Goal: Transaction & Acquisition: Subscribe to service/newsletter

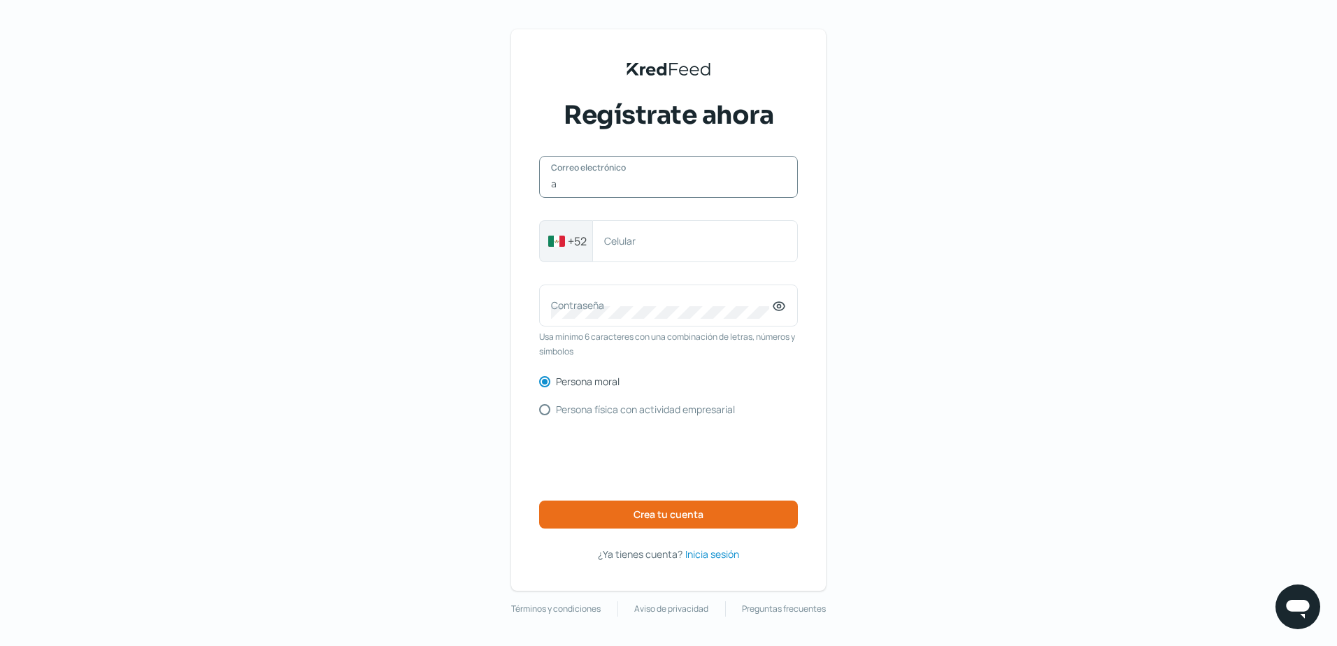
type input "[EMAIL_ADDRESS][DOMAIN_NAME]"
click at [634, 301] on label "Contraseña" at bounding box center [661, 305] width 221 height 13
click at [615, 323] on div "Contraseña" at bounding box center [668, 306] width 259 height 42
click at [866, 298] on div "KredFeed's Black Logo Regístrate ahora [EMAIL_ADDRESS][DOMAIN_NAME] Correo elec…" at bounding box center [668, 323] width 1337 height 646
drag, startPoint x: 681, startPoint y: 250, endPoint x: 394, endPoint y: 246, distance: 286.7
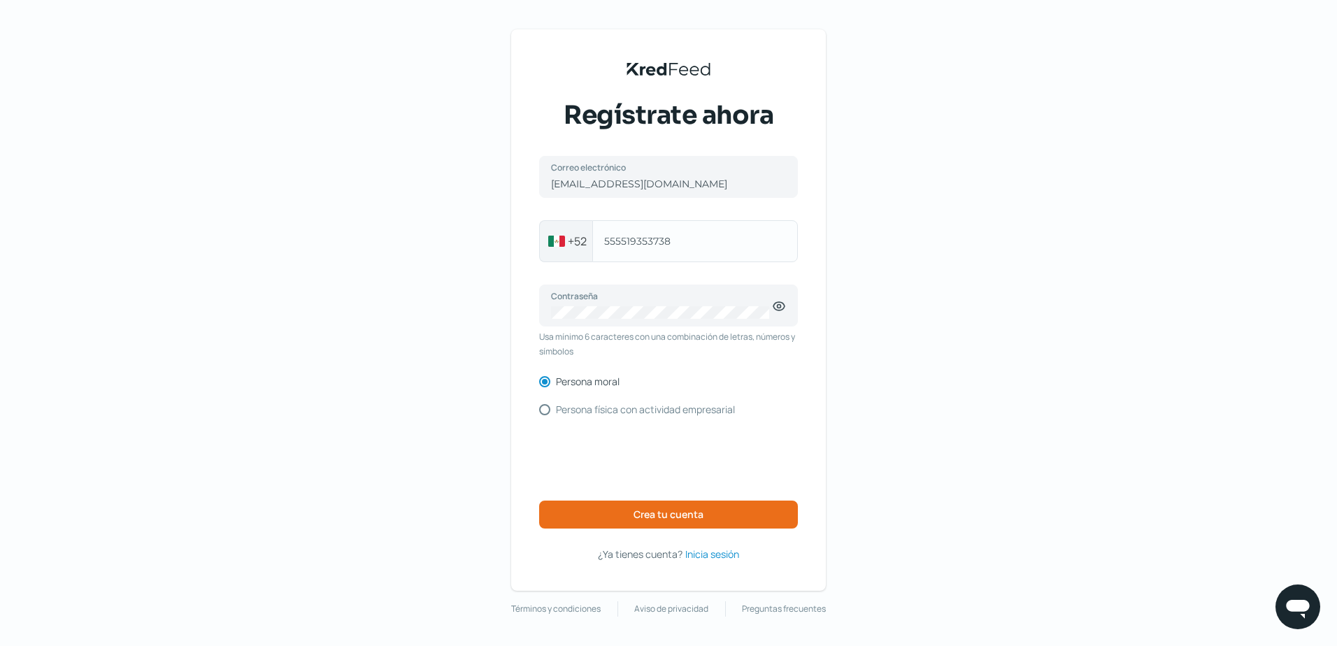
click at [394, 246] on div "KredFeed's Black Logo Regístrate ahora [EMAIL_ADDRESS][DOMAIN_NAME] Correo elec…" at bounding box center [668, 323] width 1337 height 646
click at [674, 236] on input "555519353738" at bounding box center [695, 241] width 182 height 13
type input "4"
click at [619, 517] on button "Crea tu cuenta" at bounding box center [668, 515] width 259 height 28
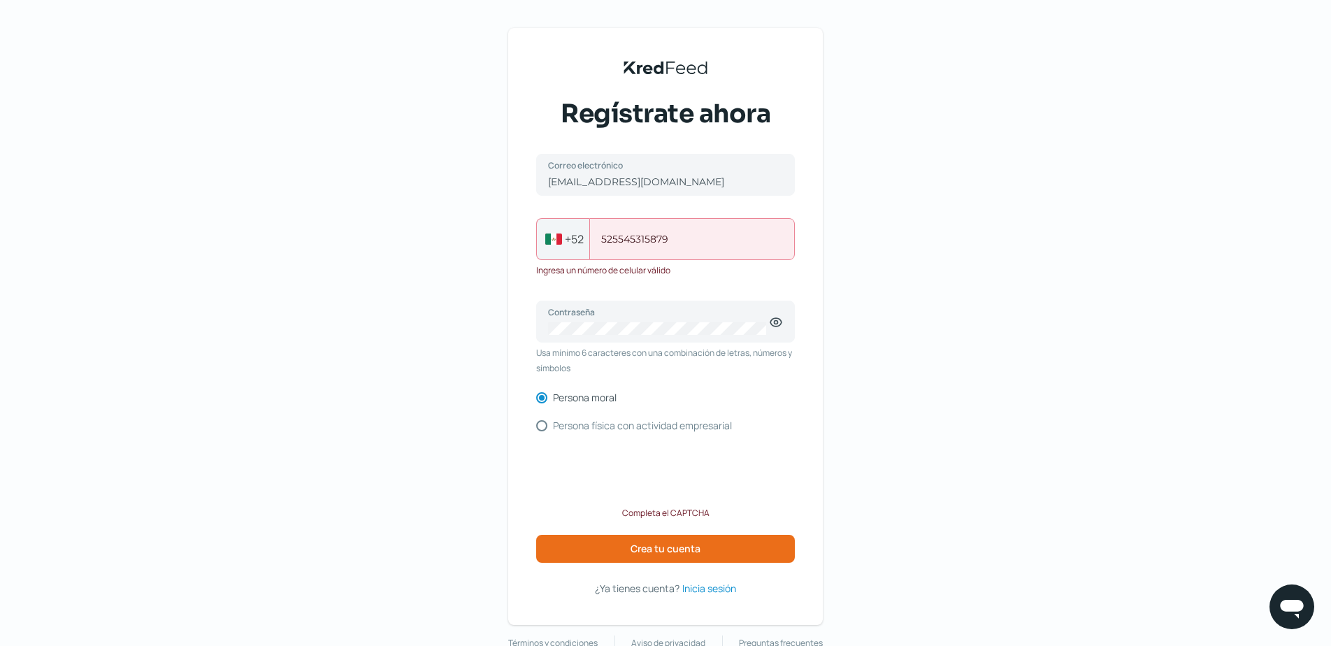
click at [613, 239] on input "525545315879" at bounding box center [692, 239] width 182 height 13
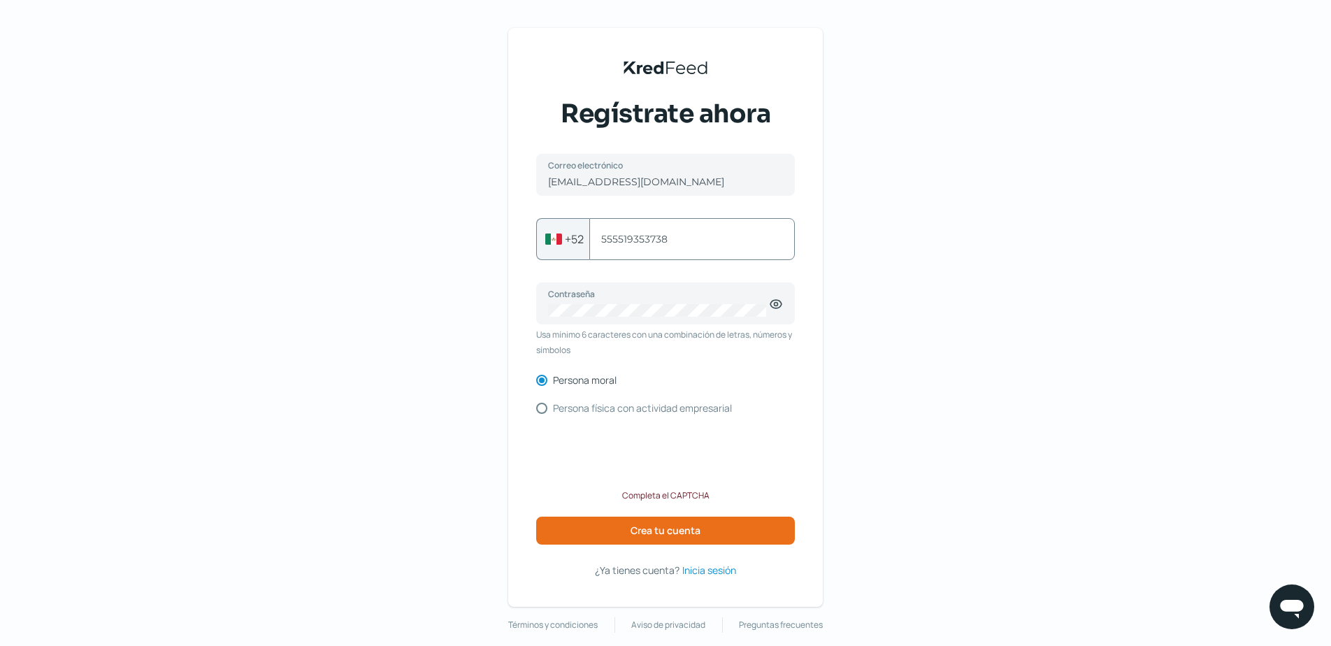
drag, startPoint x: 675, startPoint y: 233, endPoint x: 104, endPoint y: 266, distance: 571.5
click at [104, 266] on div "KredFeed's Black Logo Regístrate ahora [EMAIL_ADDRESS][DOMAIN_NAME] Correo elec…" at bounding box center [665, 330] width 1331 height 661
type input "5545315879"
click at [447, 406] on div "KredFeed's Black Logo Regístrate ahora [EMAIL_ADDRESS][DOMAIN_NAME] Correo elec…" at bounding box center [665, 330] width 1331 height 661
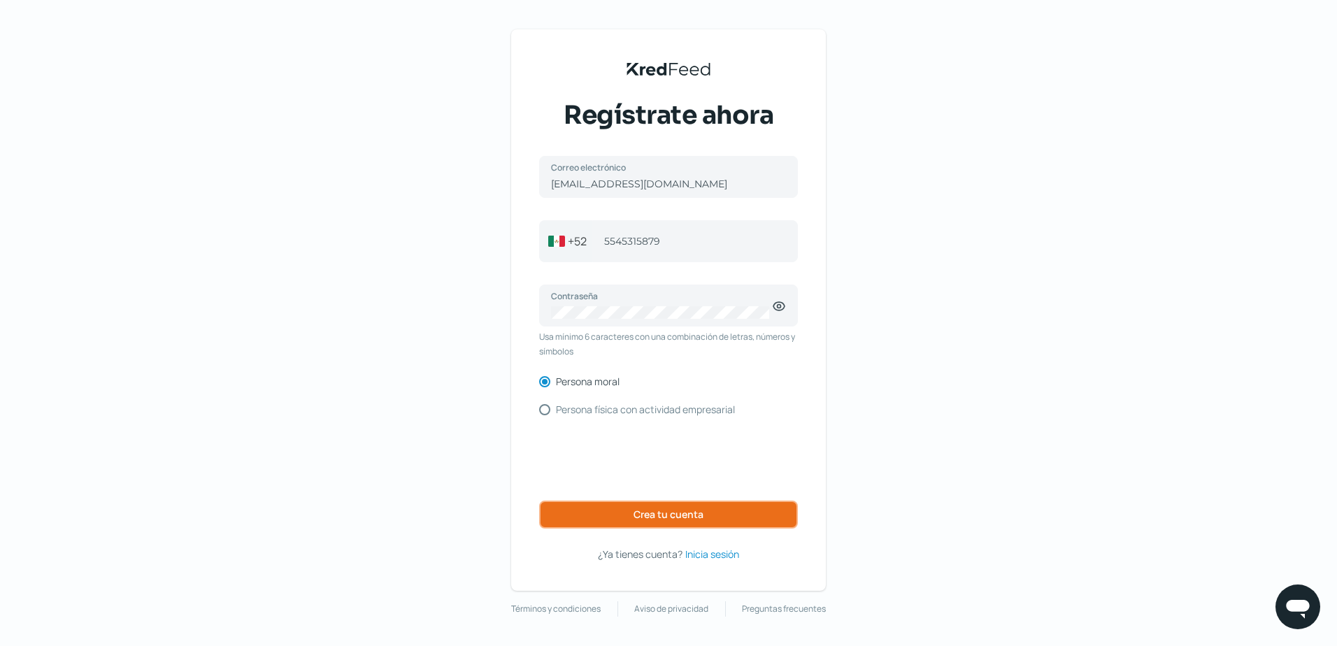
click at [646, 523] on button "Crea tu cuenta" at bounding box center [668, 515] width 259 height 28
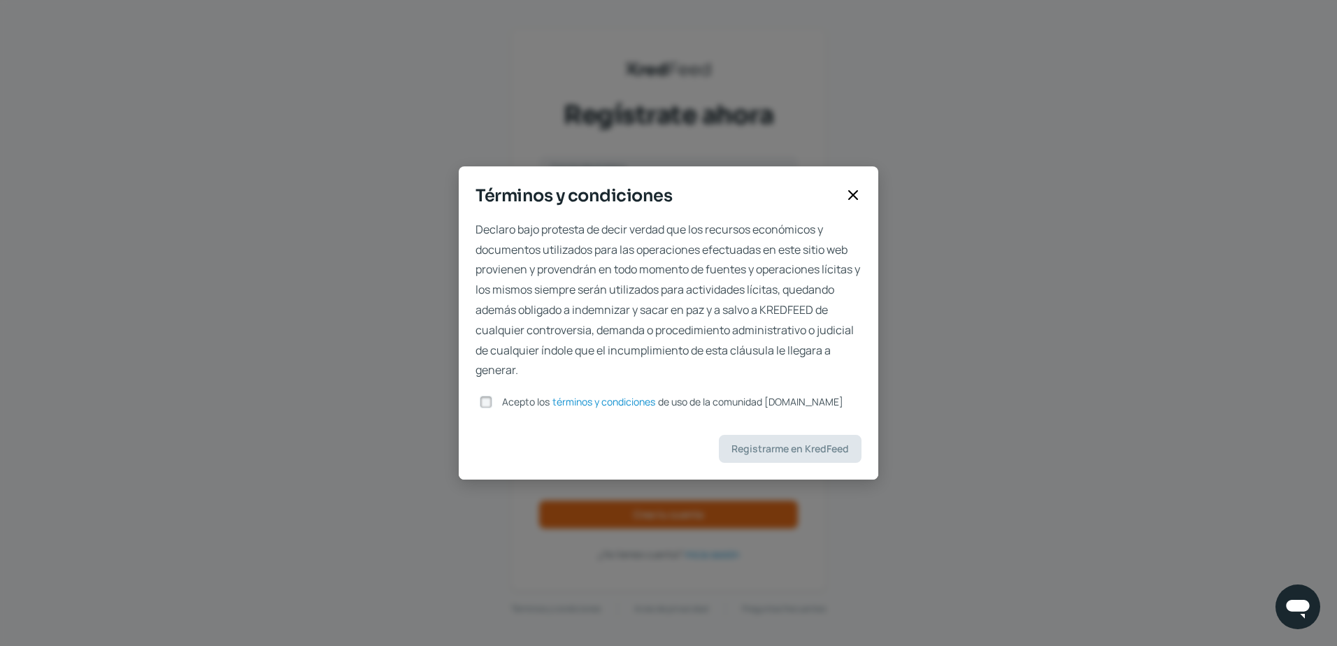
click at [491, 399] on input "Acepto los términos y condiciones de uso de la comunidad [DOMAIN_NAME]" at bounding box center [486, 402] width 13 height 13
checkbox input "true"
click at [803, 448] on span "Registrarme en KredFeed" at bounding box center [789, 449] width 117 height 10
